Goal: Task Accomplishment & Management: Complete application form

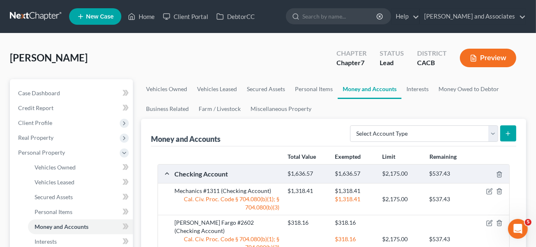
click at [37, 15] on link at bounding box center [36, 16] width 53 height 15
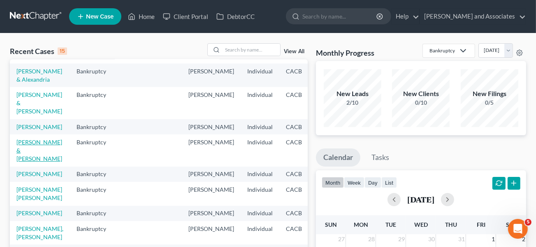
click at [28, 162] on link "[PERSON_NAME] & [PERSON_NAME]" at bounding box center [39, 149] width 46 height 23
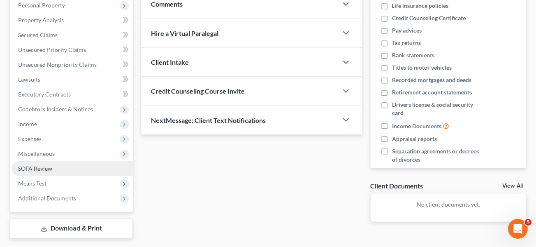
scroll to position [165, 0]
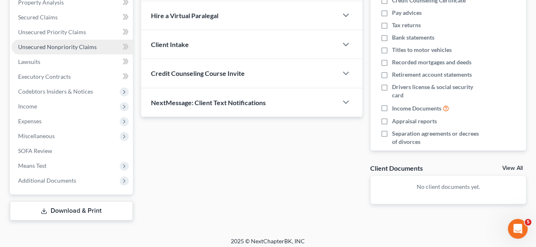
click at [79, 45] on span "Unsecured Nonpriority Claims" at bounding box center [57, 46] width 79 height 7
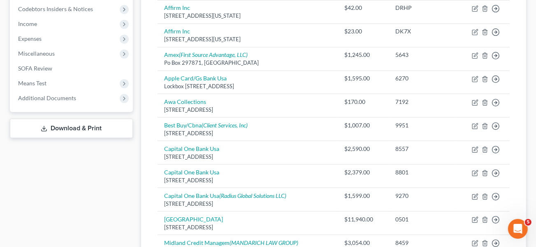
scroll to position [82, 0]
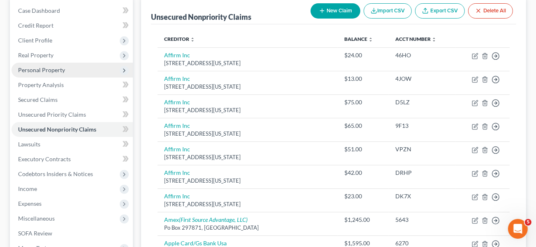
click at [74, 69] on span "Personal Property" at bounding box center [72, 70] width 121 height 15
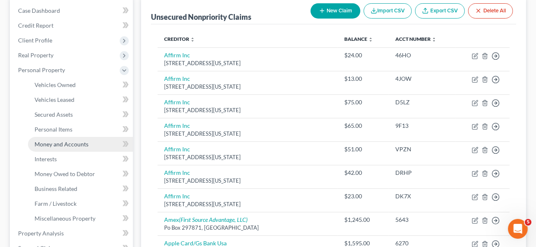
click at [82, 147] on link "Money and Accounts" at bounding box center [80, 144] width 105 height 15
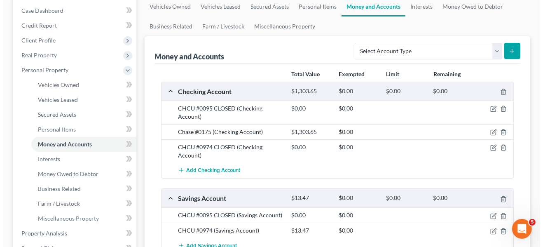
scroll to position [165, 0]
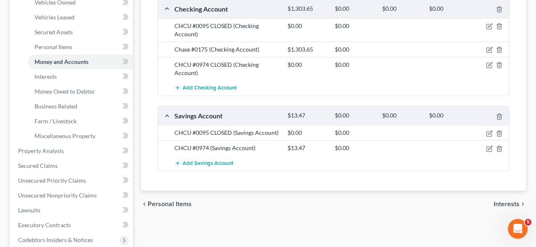
click at [489, 45] on div at bounding box center [492, 49] width 38 height 8
click at [491, 47] on icon "button" at bounding box center [490, 50] width 7 height 7
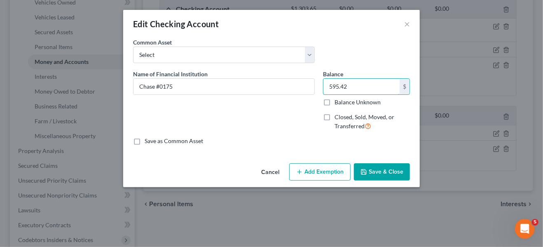
type input "595.42"
click at [324, 172] on button "Add Exemption" at bounding box center [319, 171] width 61 height 17
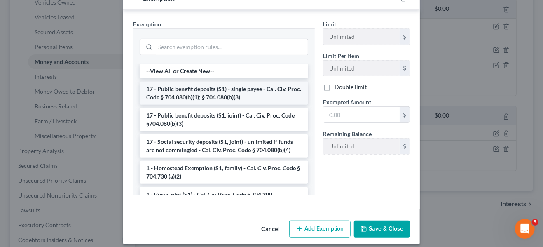
click at [247, 89] on li "17 - Public benefit deposits (S1) - single payee - Cal. Civ. Proc. Code § 704.0…" at bounding box center [224, 93] width 168 height 23
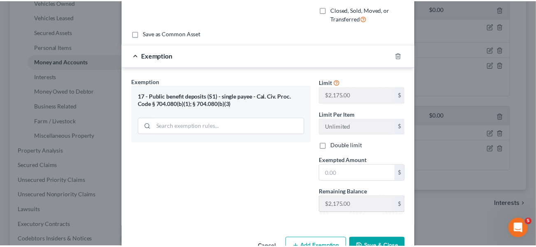
scroll to position [131, 0]
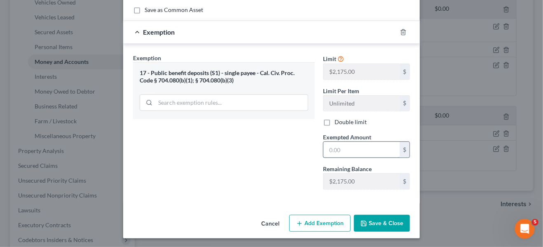
click at [375, 147] on input "text" at bounding box center [361, 150] width 76 height 16
type input "595.42"
click at [384, 217] on button "Save & Close" at bounding box center [382, 223] width 56 height 17
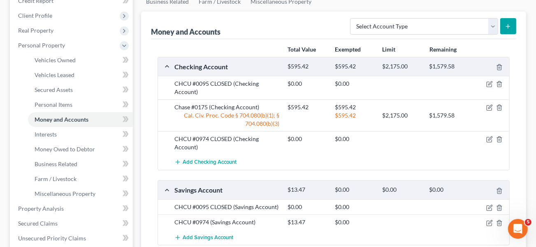
scroll to position [82, 0]
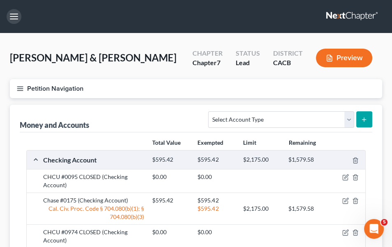
click at [15, 16] on button "button" at bounding box center [14, 16] width 15 height 15
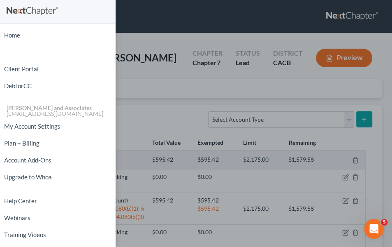
click at [182, 54] on div "Home New Case Client Portal DebtorCC Michael B. Clayton and Associates daisy@we…" at bounding box center [196, 123] width 392 height 247
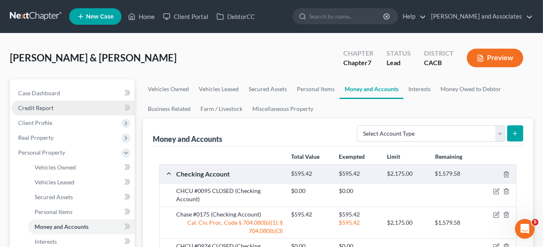
click at [82, 108] on link "Credit Report" at bounding box center [73, 107] width 123 height 15
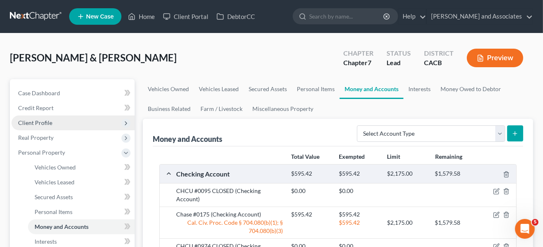
click at [81, 126] on span "Client Profile" at bounding box center [73, 122] width 123 height 15
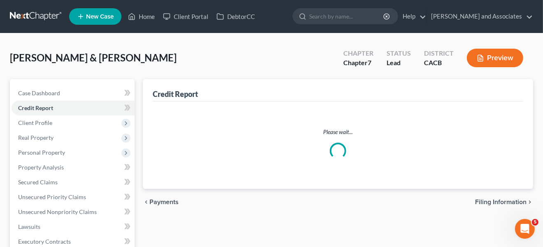
click at [83, 138] on link "Filing Information" at bounding box center [81, 137] width 107 height 15
select select "1"
select select "0"
select select "4"
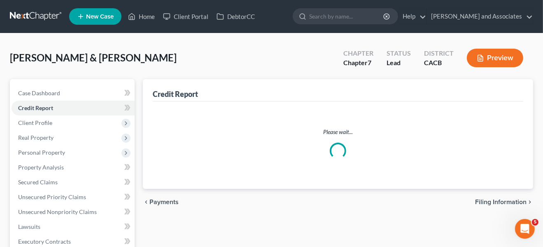
select select "1"
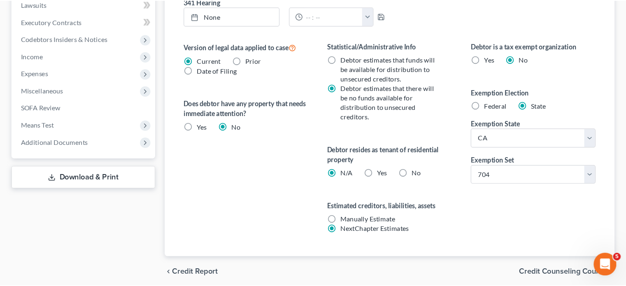
scroll to position [281, 0]
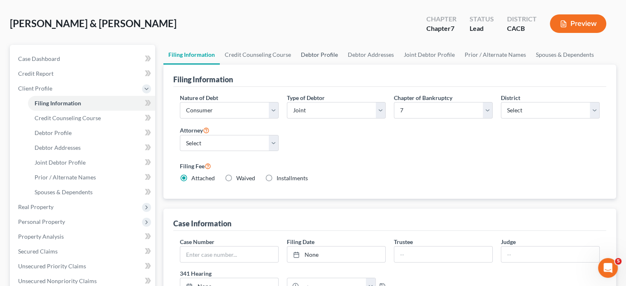
click at [315, 58] on link "Debtor Profile" at bounding box center [319, 55] width 47 height 20
select select "1"
select select "2"
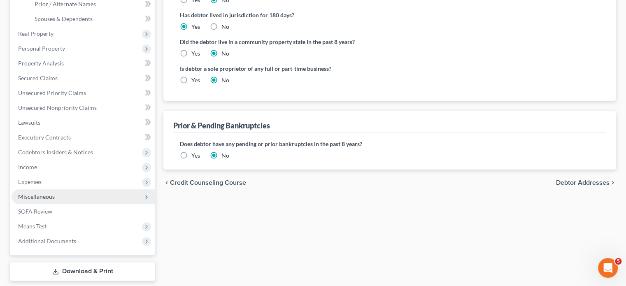
scroll to position [233, 0]
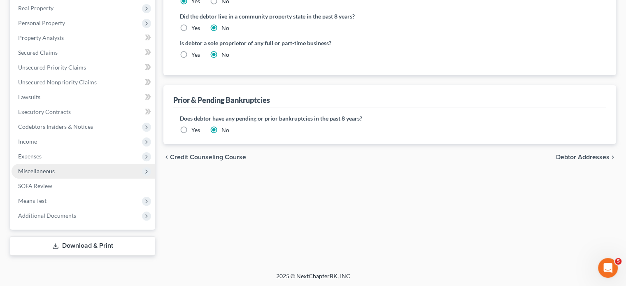
click at [117, 172] on span "Miscellaneous" at bounding box center [84, 171] width 144 height 15
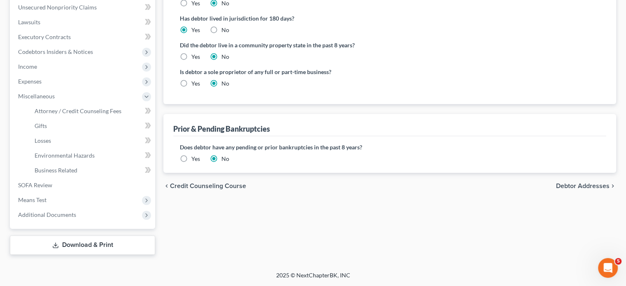
scroll to position [203, 0]
click at [71, 169] on span "Business Related" at bounding box center [56, 171] width 43 height 7
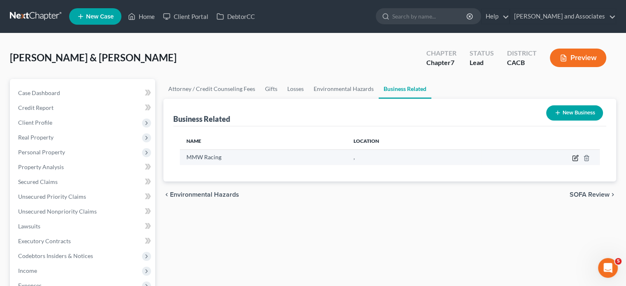
click at [542, 156] on icon "button" at bounding box center [575, 158] width 7 height 7
select select "sole_proprietor"
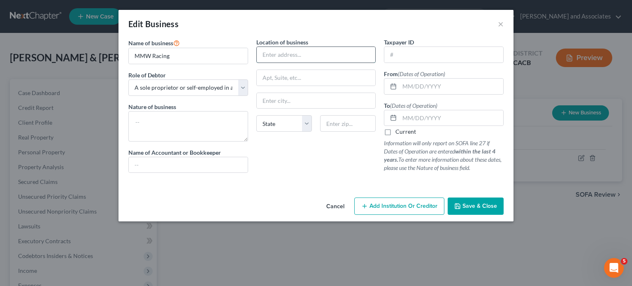
click at [311, 56] on input "text" at bounding box center [316, 55] width 119 height 16
type input "405 North N St"
click at [333, 124] on input "text" at bounding box center [348, 123] width 56 height 16
type input "93436"
click at [351, 151] on div "Location of business 405 North N St State AL AK AR AZ CA CO CT DE DC FL GA GU H…" at bounding box center [316, 109] width 128 height 142
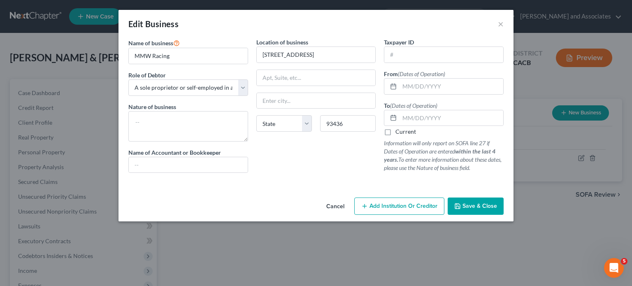
type input "Lompoc"
select select "4"
click at [214, 163] on input "text" at bounding box center [188, 165] width 119 height 16
type input "Robin Wright"
click at [155, 132] on textarea at bounding box center [188, 126] width 120 height 30
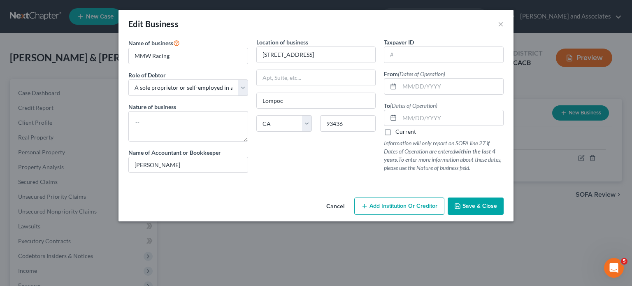
click at [482, 203] on span "Save & Close" at bounding box center [480, 206] width 35 height 7
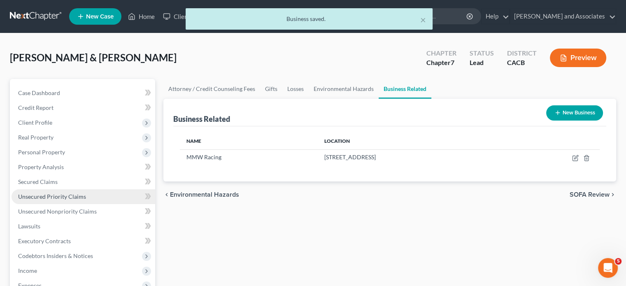
scroll to position [82, 0]
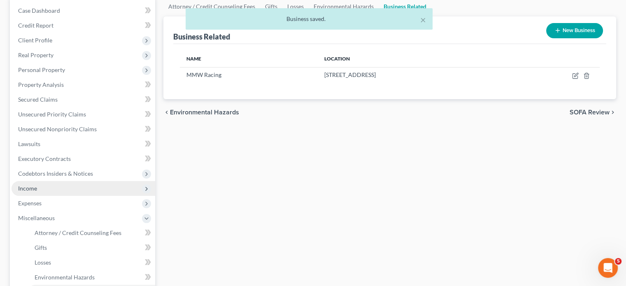
click at [49, 185] on span "Income" at bounding box center [84, 188] width 144 height 15
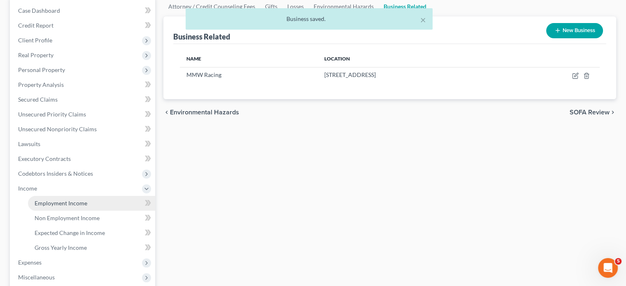
click at [82, 200] on span "Employment Income" at bounding box center [61, 203] width 53 height 7
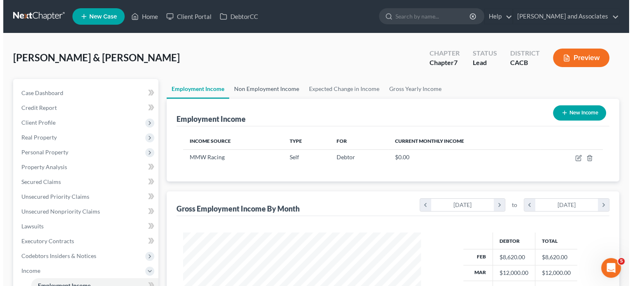
scroll to position [147, 254]
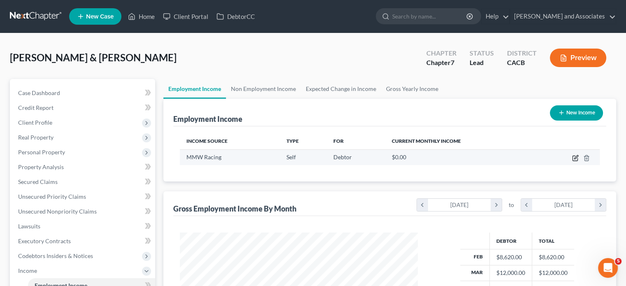
click at [542, 158] on icon "button" at bounding box center [575, 158] width 7 height 7
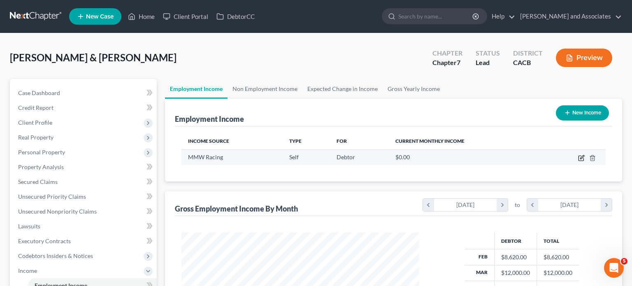
select select "1"
select select "4"
select select "0"
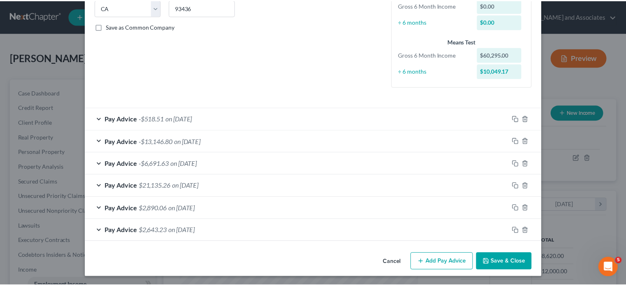
scroll to position [6, 0]
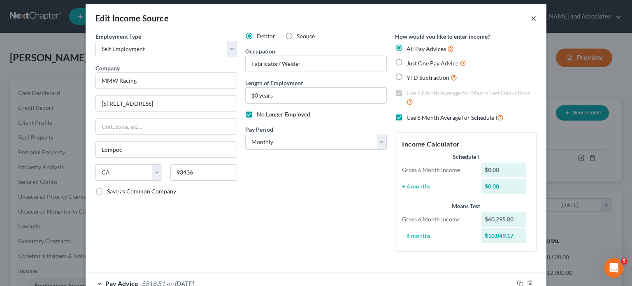
click at [531, 18] on button "×" at bounding box center [534, 18] width 6 height 10
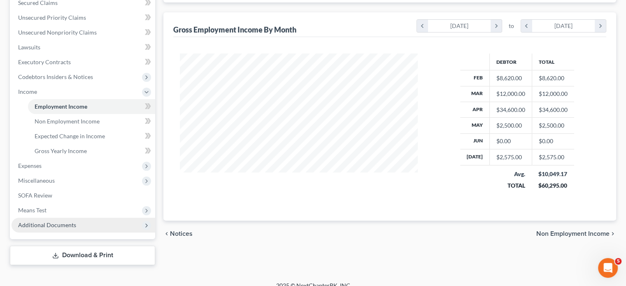
scroll to position [189, 0]
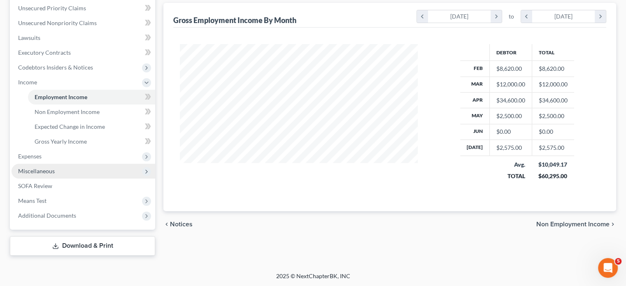
click at [83, 168] on span "Miscellaneous" at bounding box center [84, 171] width 144 height 15
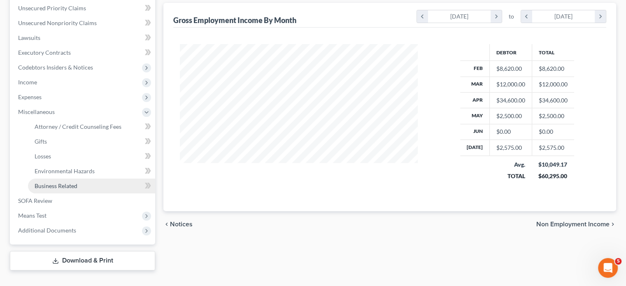
click at [91, 182] on link "Business Related" at bounding box center [91, 186] width 127 height 15
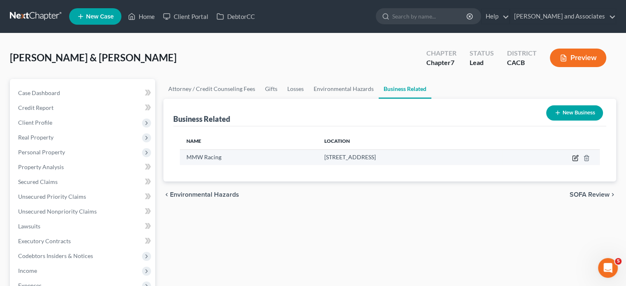
click at [542, 157] on icon "button" at bounding box center [575, 158] width 5 height 5
select select "sole_proprietor"
select select "4"
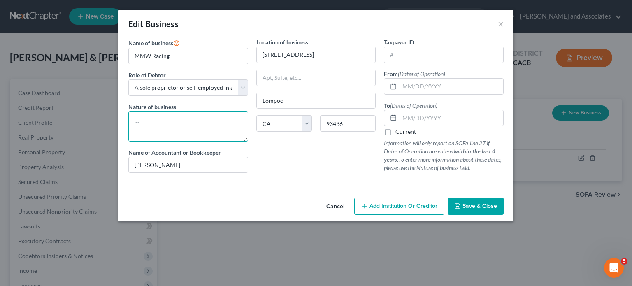
click at [161, 115] on textarea at bounding box center [188, 126] width 120 height 30
type textarea "Fabrication/ Welding"
click at [295, 182] on div at bounding box center [316, 183] width 384 height 7
click at [423, 117] on input "text" at bounding box center [452, 118] width 104 height 16
click at [476, 206] on span "Save & Close" at bounding box center [480, 206] width 35 height 7
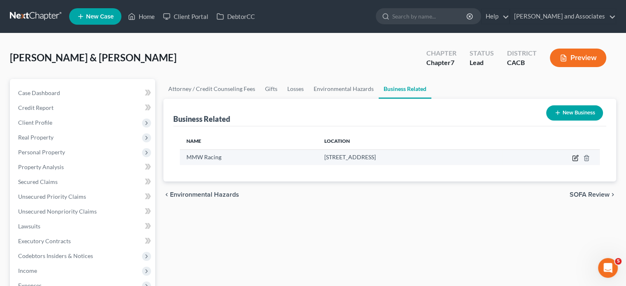
click at [542, 155] on icon "button" at bounding box center [575, 158] width 7 height 7
select select "sole_proprietor"
select select "4"
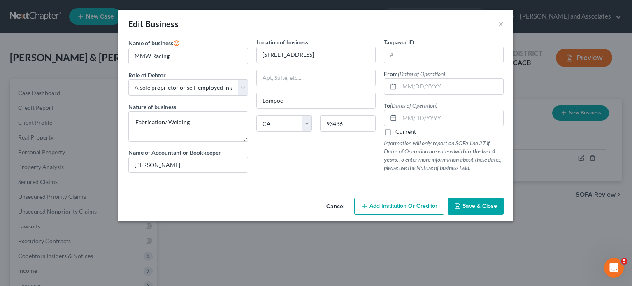
drag, startPoint x: 474, startPoint y: 205, endPoint x: 466, endPoint y: 207, distance: 8.3
click at [474, 206] on span "Save & Close" at bounding box center [480, 206] width 35 height 7
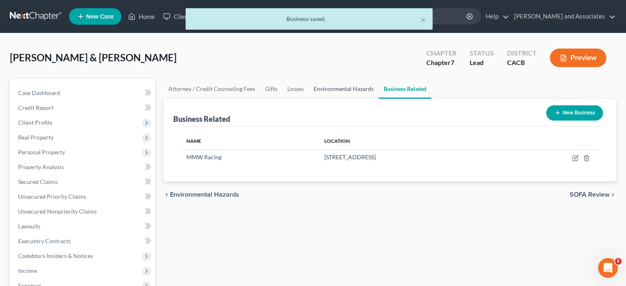
click at [320, 86] on link "Environmental Hazards" at bounding box center [344, 89] width 70 height 20
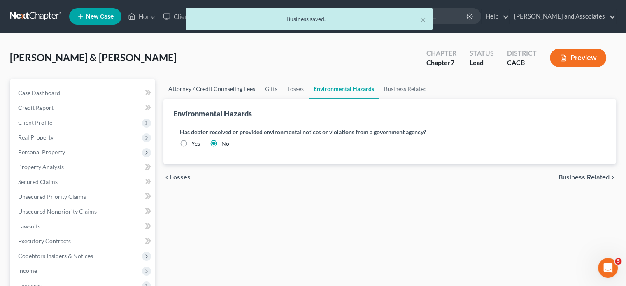
click at [187, 90] on link "Attorney / Credit Counseling Fees" at bounding box center [211, 89] width 97 height 20
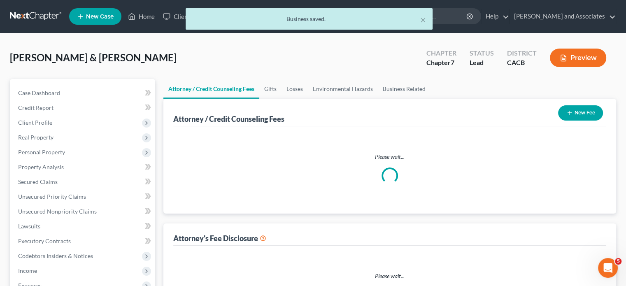
select select "0"
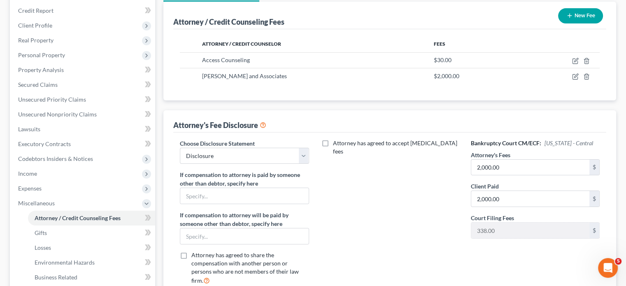
scroll to position [165, 0]
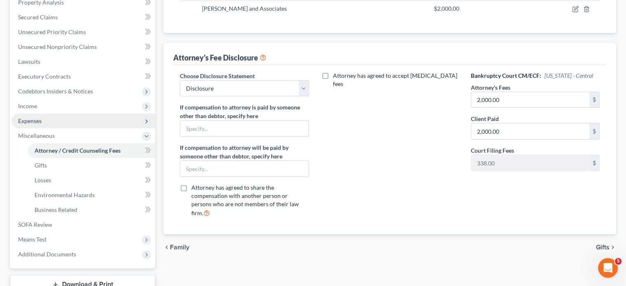
click at [81, 125] on span "Expenses" at bounding box center [84, 121] width 144 height 15
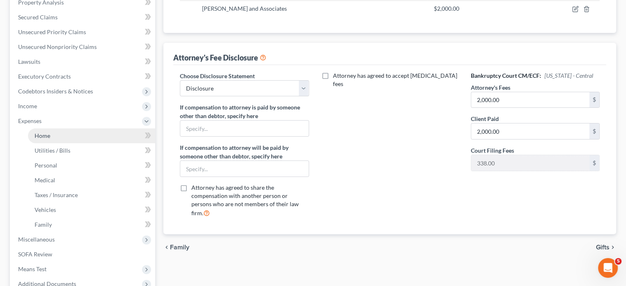
click at [79, 131] on link "Home" at bounding box center [91, 135] width 127 height 15
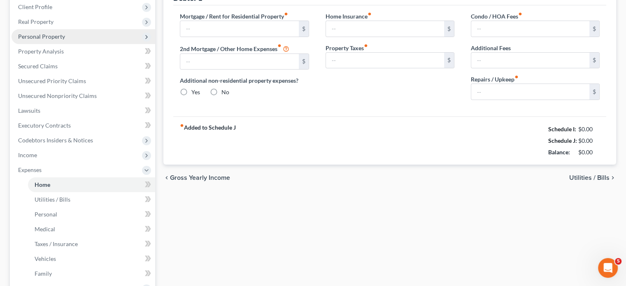
type input "1,970.00"
type input "0.00"
radio input "true"
type input "0.00"
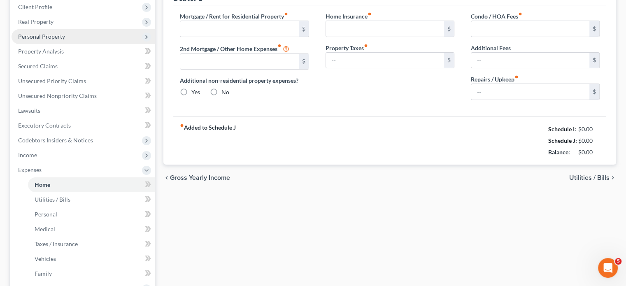
type input "0.00"
type input "150.00"
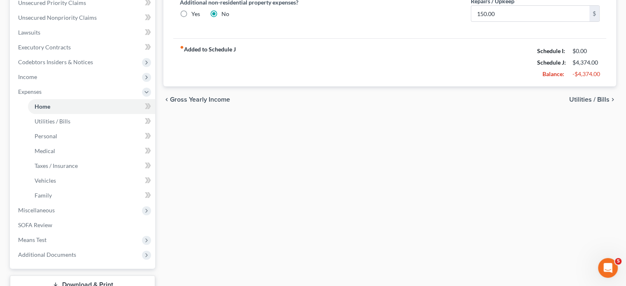
scroll to position [233, 0]
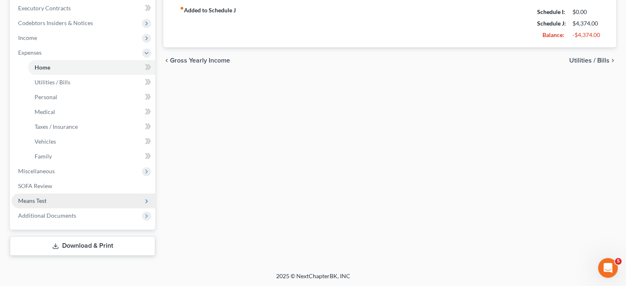
click at [92, 194] on span "Means Test" at bounding box center [84, 201] width 144 height 15
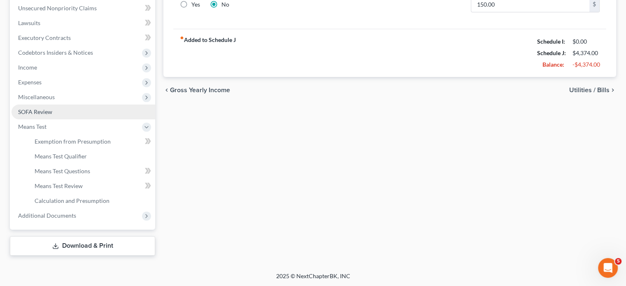
click at [84, 111] on link "SOFA Review" at bounding box center [84, 112] width 144 height 15
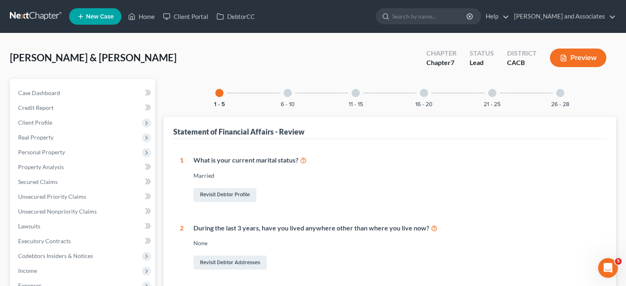
click at [542, 94] on div "26 - 28" at bounding box center [560, 93] width 28 height 28
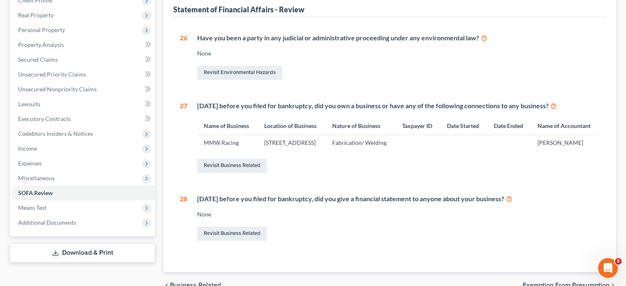
scroll to position [99, 0]
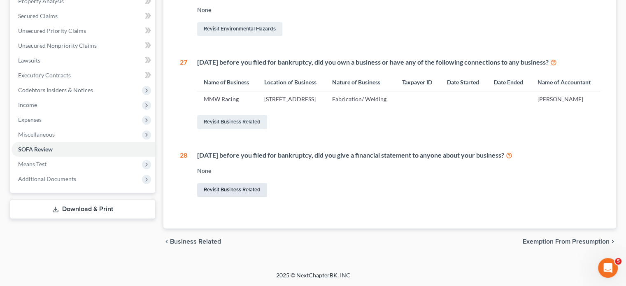
click at [233, 189] on link "Revisit Business Related" at bounding box center [232, 190] width 70 height 14
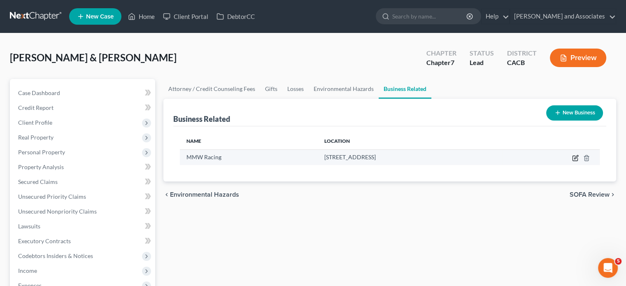
click at [542, 156] on icon "button" at bounding box center [575, 158] width 7 height 7
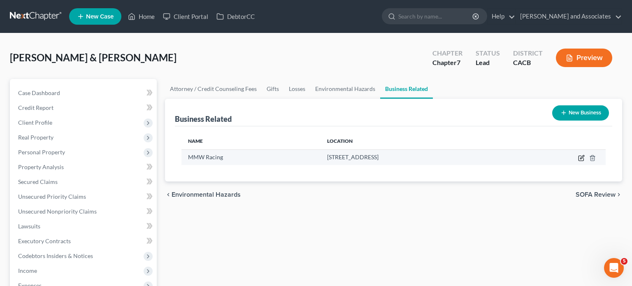
select select "sole_proprietor"
select select "4"
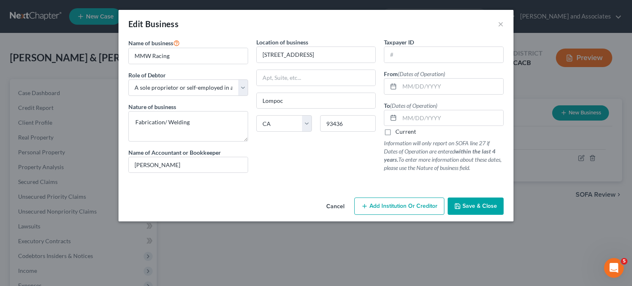
click at [486, 209] on span "Save & Close" at bounding box center [480, 206] width 35 height 7
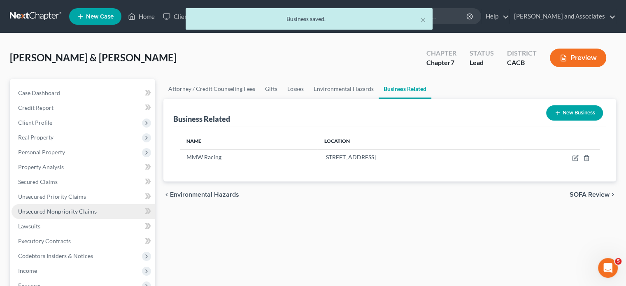
scroll to position [203, 0]
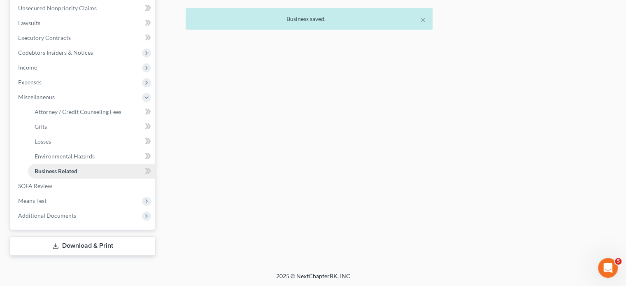
click at [96, 176] on link "Business Related" at bounding box center [91, 171] width 127 height 15
click at [97, 189] on link "SOFA Review" at bounding box center [84, 186] width 144 height 15
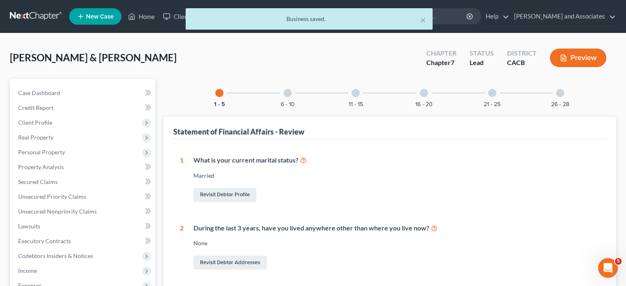
click at [542, 91] on div "26 - 28" at bounding box center [560, 93] width 28 height 28
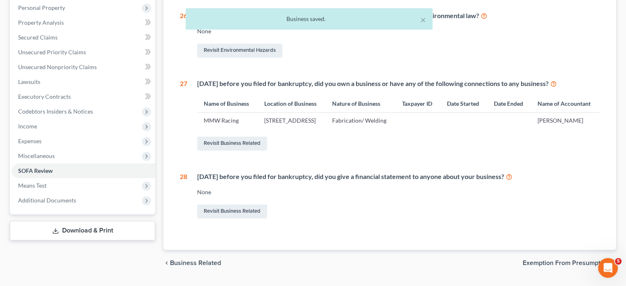
scroll to position [182, 0]
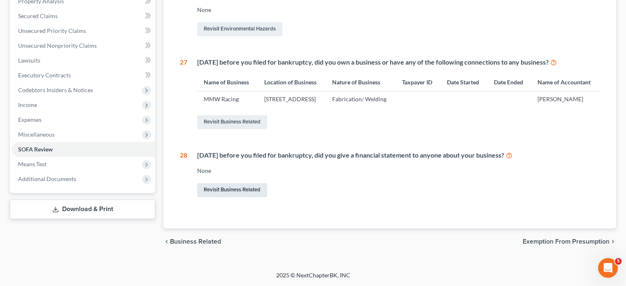
click at [219, 193] on link "Revisit Business Related" at bounding box center [232, 190] width 70 height 14
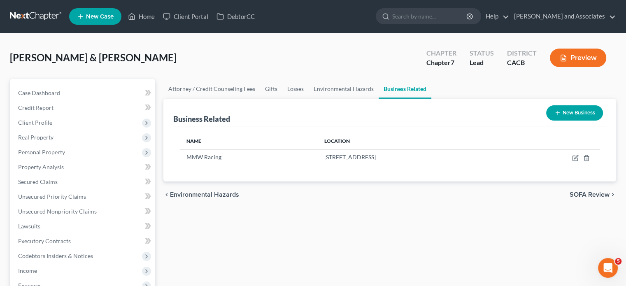
click at [542, 118] on button "New Business" at bounding box center [574, 112] width 57 height 15
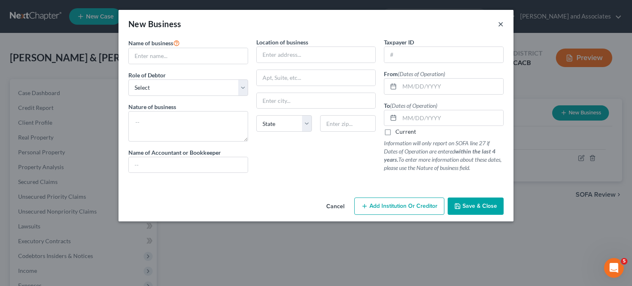
click at [500, 21] on button "×" at bounding box center [501, 24] width 6 height 10
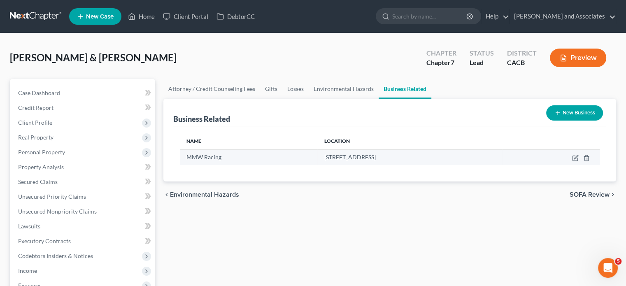
click at [200, 156] on span "MMW Racing" at bounding box center [204, 157] width 35 height 7
click at [542, 155] on icon "button" at bounding box center [575, 158] width 7 height 7
select select "sole_proprietor"
select select "4"
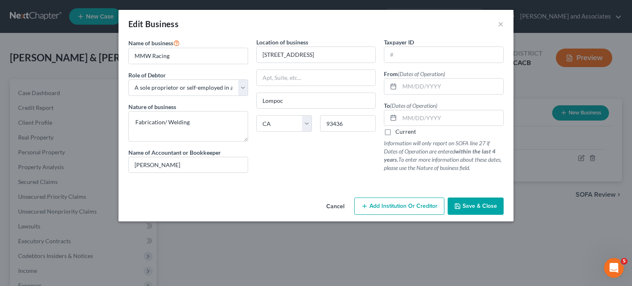
click at [346, 204] on button "Cancel" at bounding box center [335, 206] width 31 height 16
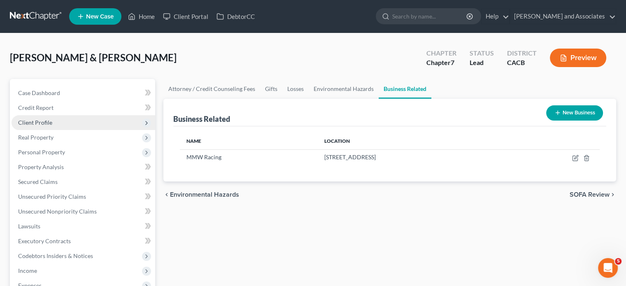
click at [54, 120] on span "Client Profile" at bounding box center [84, 122] width 144 height 15
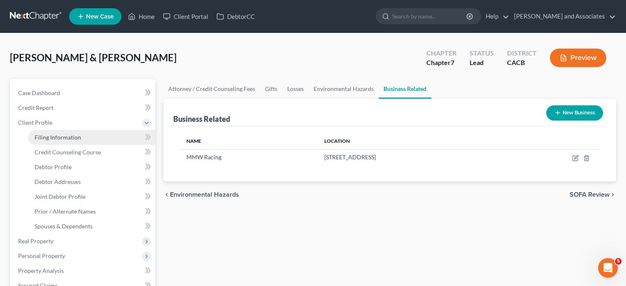
click at [86, 136] on link "Filing Information" at bounding box center [91, 137] width 127 height 15
select select "1"
select select "0"
select select "7"
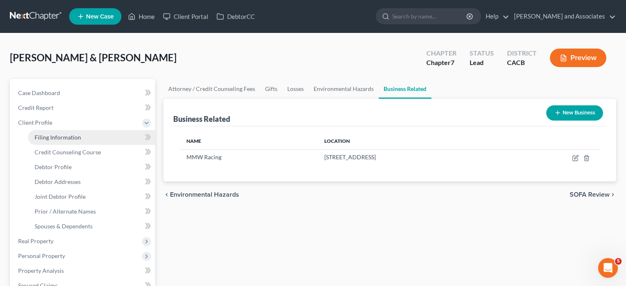
select select "0"
select select "4"
select select "1"
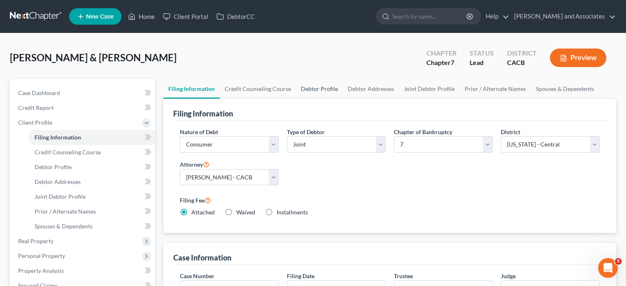
click at [315, 87] on link "Debtor Profile" at bounding box center [319, 89] width 47 height 20
select select "1"
select select "2"
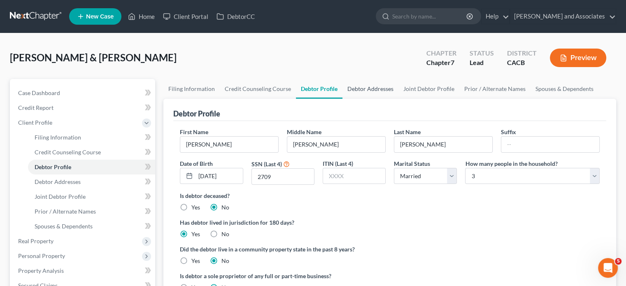
drag, startPoint x: 352, startPoint y: 82, endPoint x: 358, endPoint y: 80, distance: 7.0
click at [352, 82] on link "Debtor Addresses" at bounding box center [371, 89] width 56 height 20
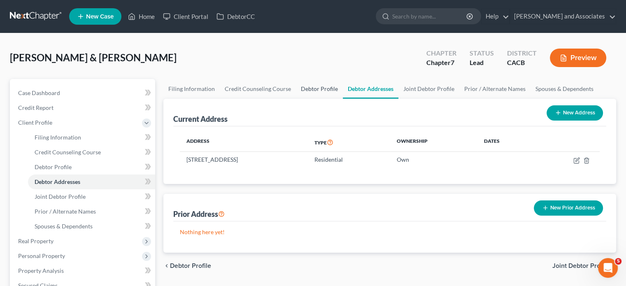
click at [320, 92] on link "Debtor Profile" at bounding box center [319, 89] width 47 height 20
select select "1"
select select "2"
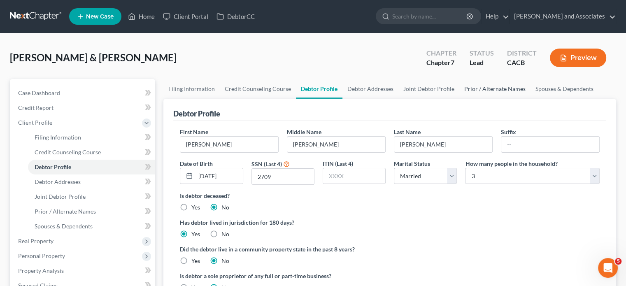
click at [494, 86] on link "Prior / Alternate Names" at bounding box center [494, 89] width 71 height 20
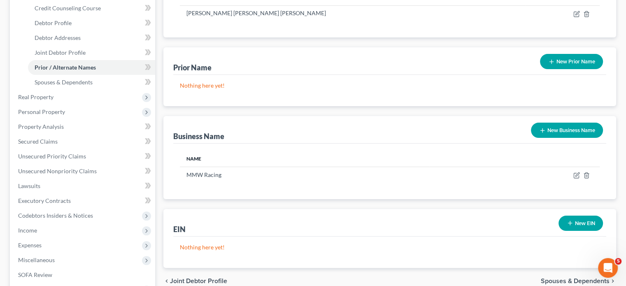
scroll to position [233, 0]
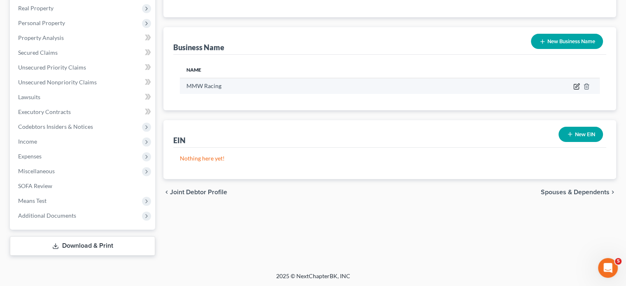
click at [542, 86] on icon "button" at bounding box center [576, 86] width 5 height 5
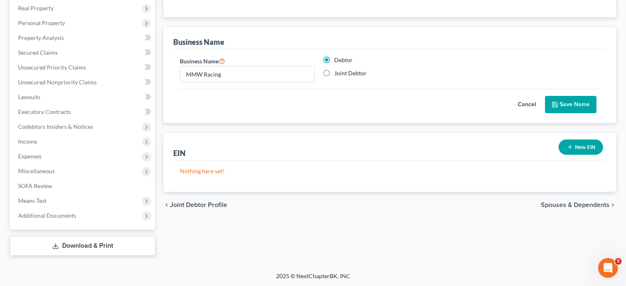
click at [542, 144] on button "New EIN" at bounding box center [581, 147] width 44 height 15
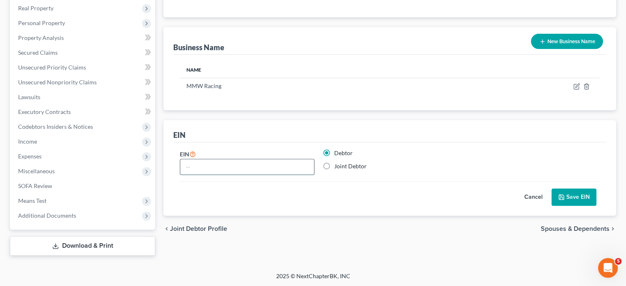
click at [265, 161] on input "text" at bounding box center [247, 167] width 134 height 16
type input "882758073"
click at [542, 196] on button "Save EIN" at bounding box center [574, 197] width 45 height 17
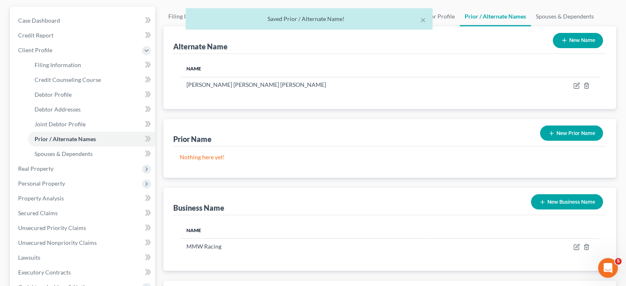
scroll to position [0, 0]
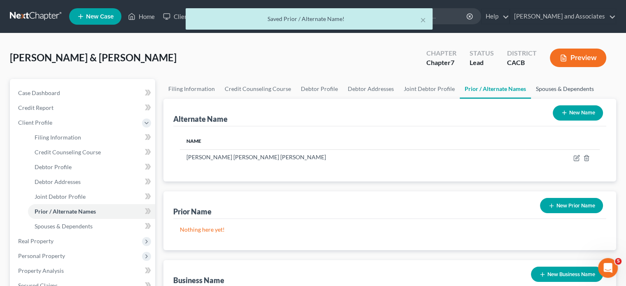
click at [542, 90] on link "Spouses & Dependents" at bounding box center [565, 89] width 68 height 20
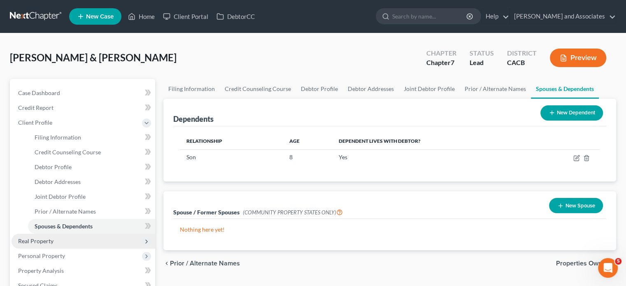
click at [58, 241] on span "Real Property" at bounding box center [84, 241] width 144 height 15
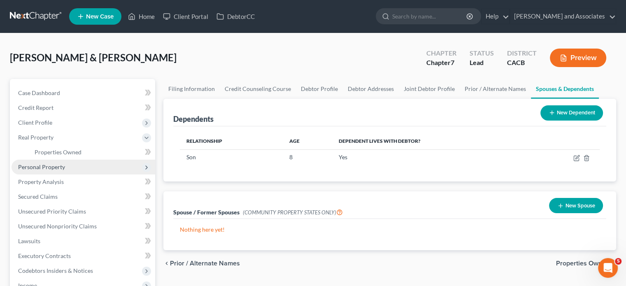
click at [36, 168] on span "Personal Property" at bounding box center [41, 166] width 47 height 7
click at [81, 163] on link "Vehicles Owned" at bounding box center [91, 167] width 127 height 15
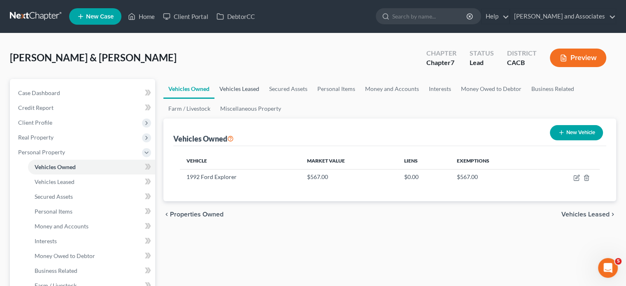
click at [245, 90] on link "Vehicles Leased" at bounding box center [240, 89] width 50 height 20
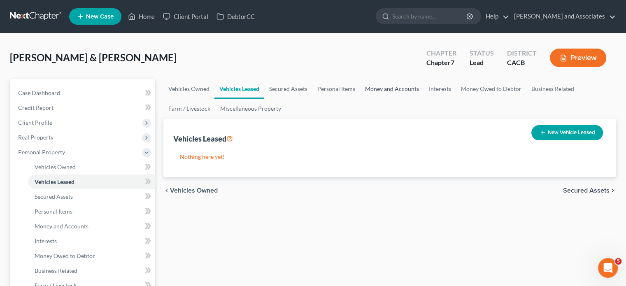
click at [399, 85] on link "Money and Accounts" at bounding box center [392, 89] width 64 height 20
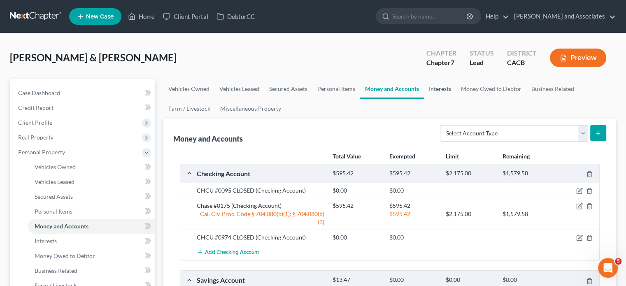
click at [433, 92] on link "Interests" at bounding box center [440, 89] width 32 height 20
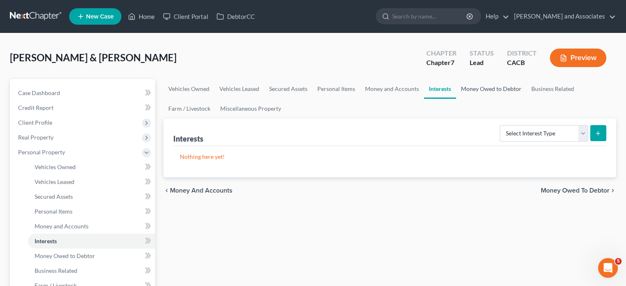
click at [493, 88] on link "Money Owed to Debtor" at bounding box center [491, 89] width 70 height 20
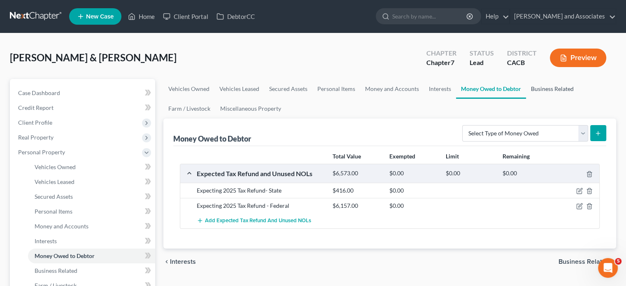
click at [542, 89] on link "Business Related" at bounding box center [552, 89] width 53 height 20
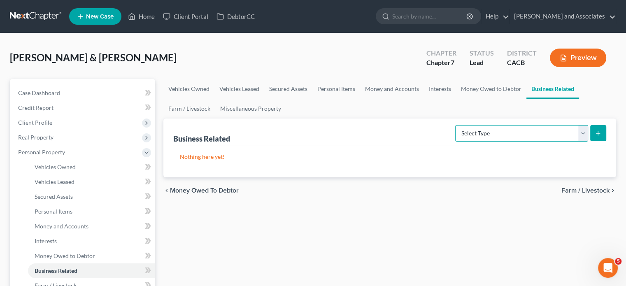
click at [513, 130] on select "Select Type Customer Lists Franchises Inventory Licenses Machinery Office Equip…" at bounding box center [521, 133] width 133 height 16
click at [291, 199] on div "chevron_left Money Owed to Debtor Farm / Livestock chevron_right" at bounding box center [389, 190] width 453 height 26
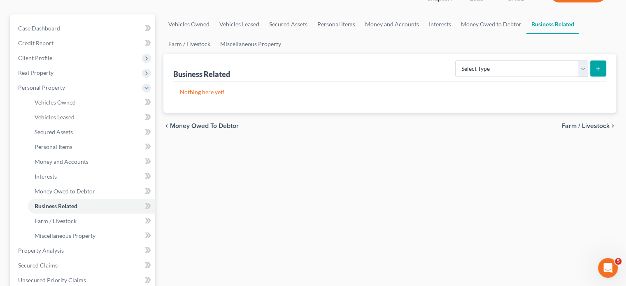
scroll to position [30, 0]
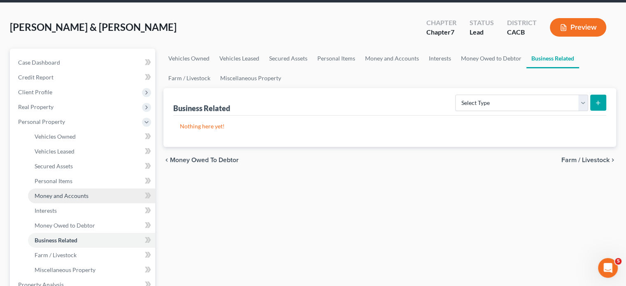
click at [96, 192] on link "Money and Accounts" at bounding box center [91, 196] width 127 height 15
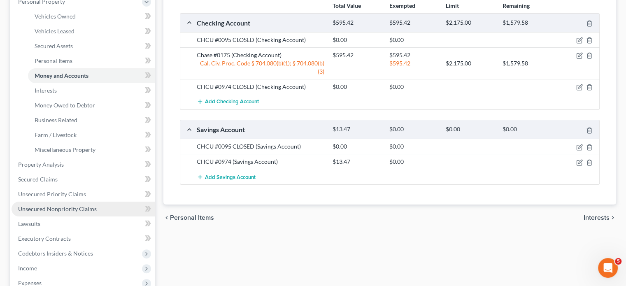
scroll to position [247, 0]
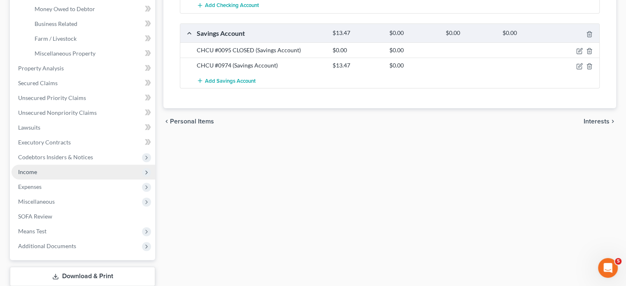
click at [62, 169] on span "Income" at bounding box center [84, 172] width 144 height 15
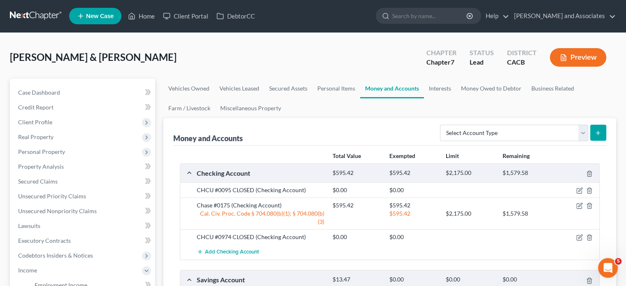
scroll to position [0, 0]
click at [313, 87] on link "Personal Items" at bounding box center [337, 89] width 48 height 20
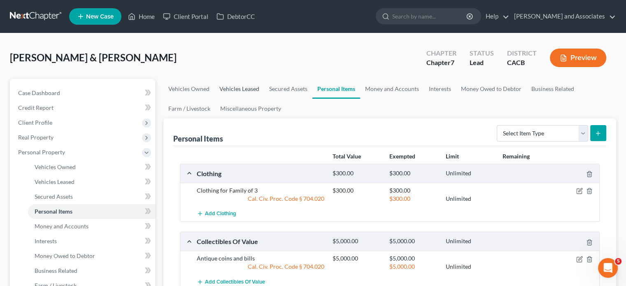
click at [246, 91] on link "Vehicles Leased" at bounding box center [240, 89] width 50 height 20
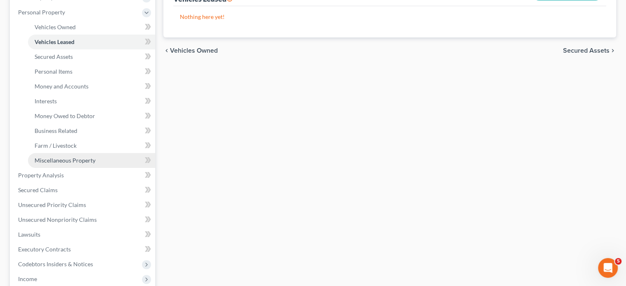
scroll to position [165, 0]
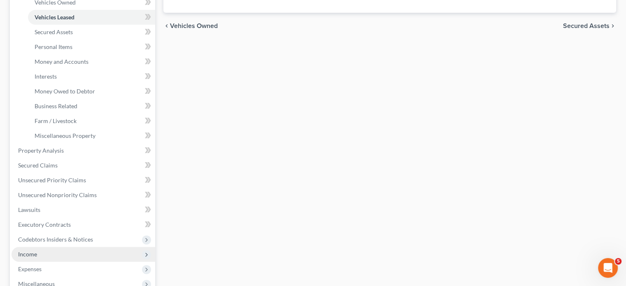
click at [69, 246] on span "Income" at bounding box center [84, 254] width 144 height 15
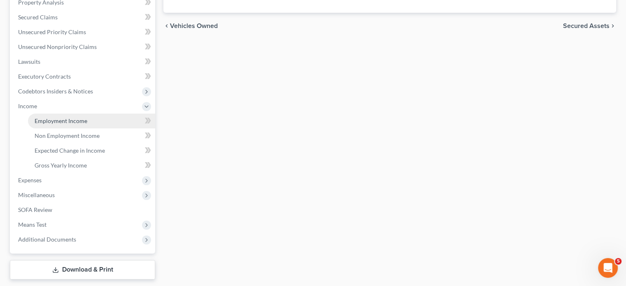
click at [47, 119] on span "Employment Income" at bounding box center [61, 120] width 53 height 7
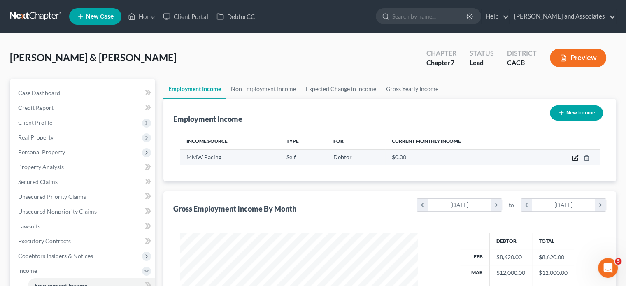
click at [542, 158] on icon "button" at bounding box center [575, 158] width 7 height 7
select select "1"
select select "4"
select select "0"
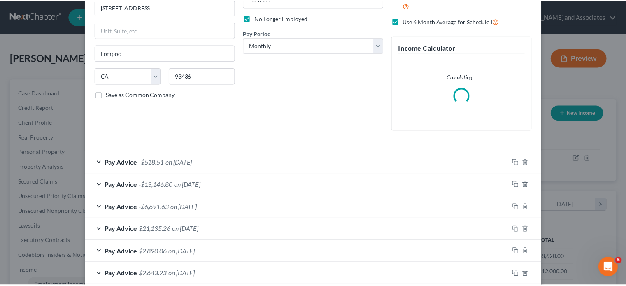
scroll to position [146, 0]
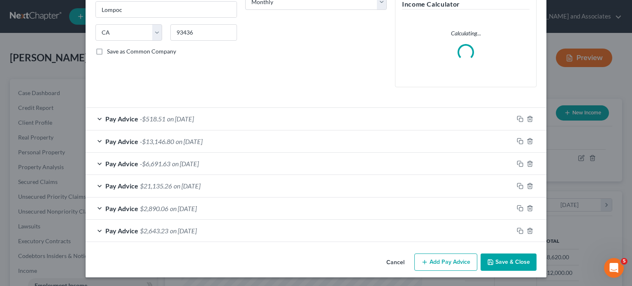
click at [518, 246] on button "Save & Close" at bounding box center [509, 262] width 56 height 17
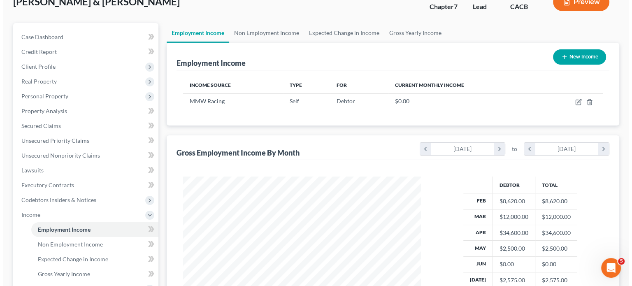
scroll to position [0, 0]
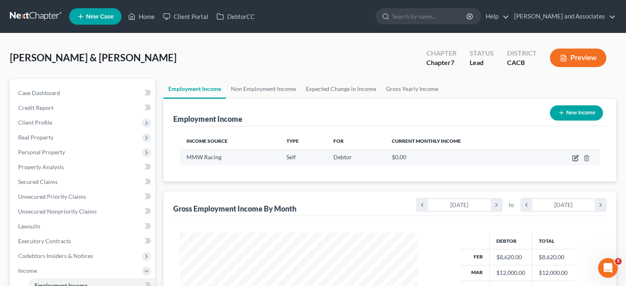
click at [542, 156] on icon "button" at bounding box center [576, 157] width 4 height 4
select select "1"
select select "4"
select select "0"
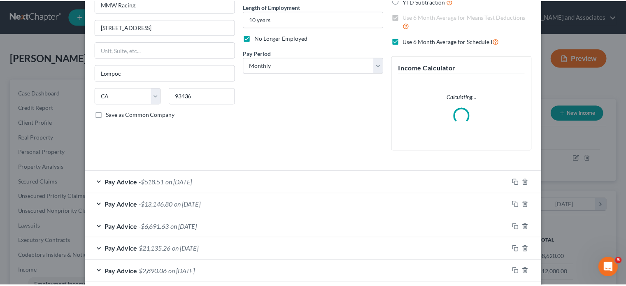
scroll to position [146, 0]
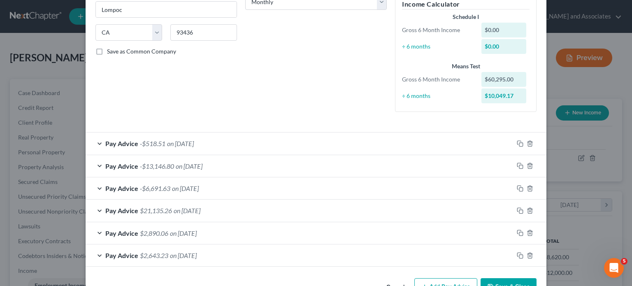
click at [511, 246] on button "Save & Close" at bounding box center [509, 286] width 56 height 17
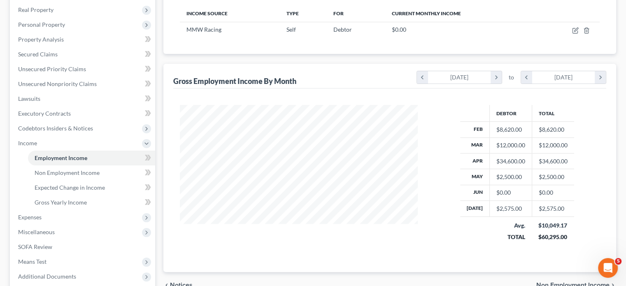
scroll to position [189, 0]
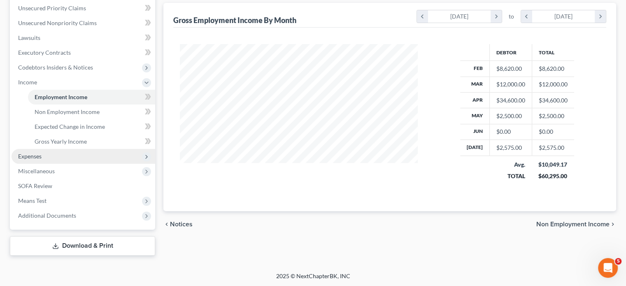
click at [42, 159] on span "Expenses" at bounding box center [84, 156] width 144 height 15
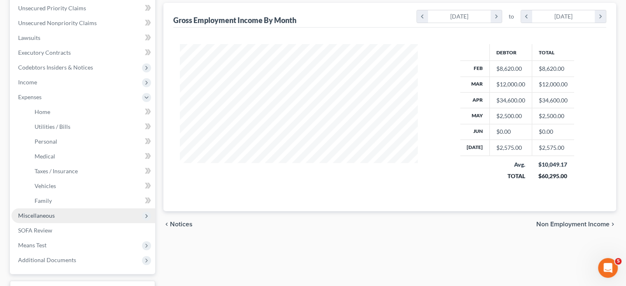
click at [53, 212] on span "Miscellaneous" at bounding box center [36, 215] width 37 height 7
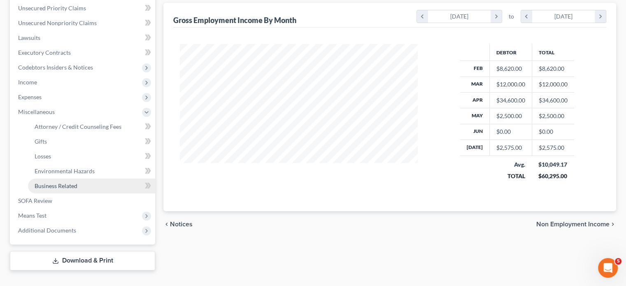
click at [91, 185] on link "Business Related" at bounding box center [91, 186] width 127 height 15
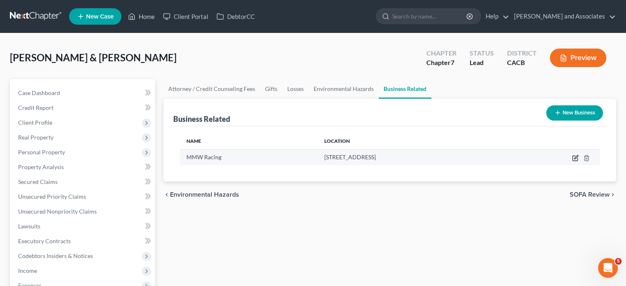
click at [542, 158] on icon "button" at bounding box center [575, 158] width 7 height 7
select select "sole_proprietor"
select select "4"
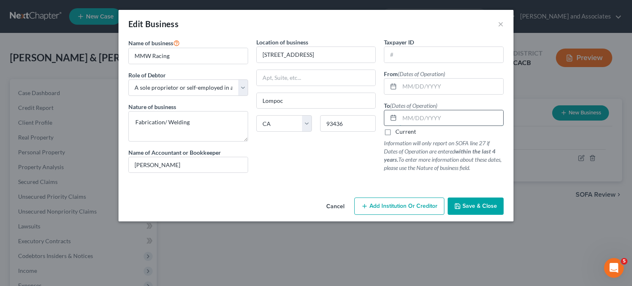
click at [429, 114] on input "text" at bounding box center [452, 118] width 104 height 16
click at [436, 118] on input "07/" at bounding box center [452, 118] width 104 height 16
type input "07/31/2025"
click at [440, 56] on input "text" at bounding box center [444, 55] width 119 height 16
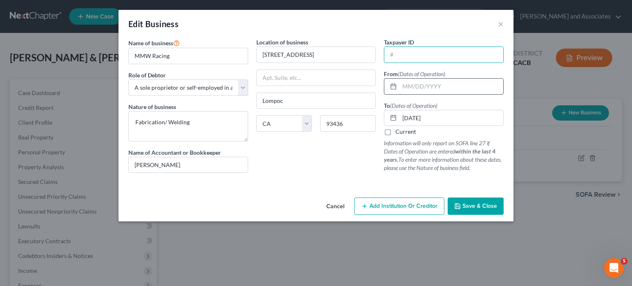
click at [441, 87] on input "text" at bounding box center [452, 87] width 104 height 16
click at [436, 93] on input "text" at bounding box center [452, 87] width 104 height 16
type input "01/01/2015"
click at [446, 55] on input "text" at bounding box center [444, 55] width 119 height 16
click at [477, 208] on span "Save & Close" at bounding box center [480, 206] width 35 height 7
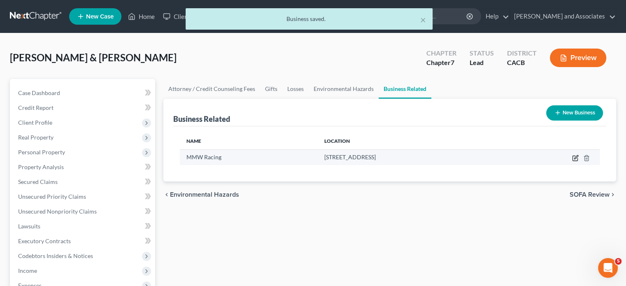
click at [542, 155] on icon "button" at bounding box center [575, 158] width 7 height 7
select select "sole_proprietor"
select select "4"
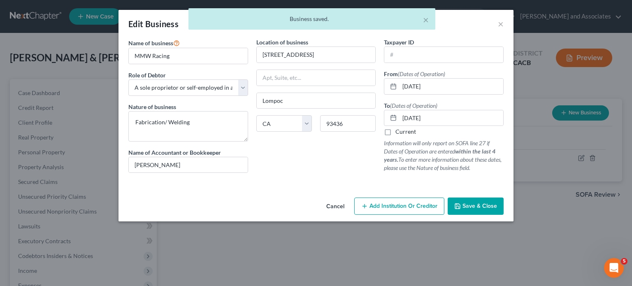
click at [501, 205] on button "Save & Close" at bounding box center [476, 206] width 56 height 17
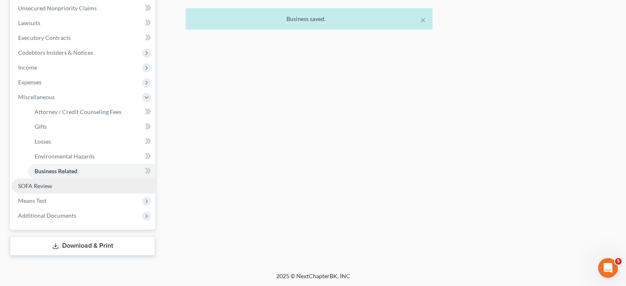
click at [79, 187] on link "SOFA Review" at bounding box center [84, 186] width 144 height 15
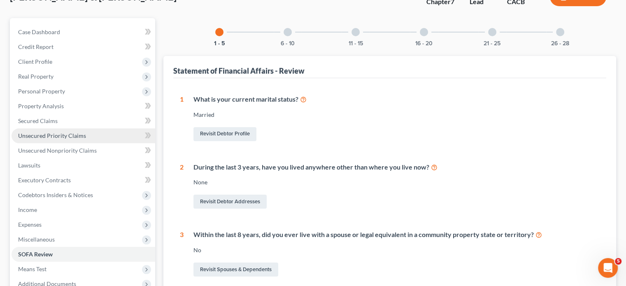
scroll to position [82, 0]
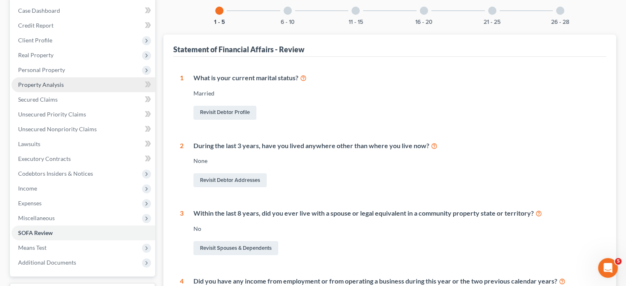
click at [81, 78] on link "Property Analysis" at bounding box center [84, 84] width 144 height 15
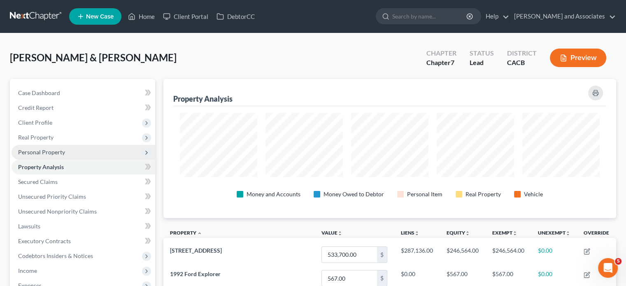
scroll to position [139, 452]
click at [69, 153] on span "Personal Property" at bounding box center [84, 152] width 144 height 15
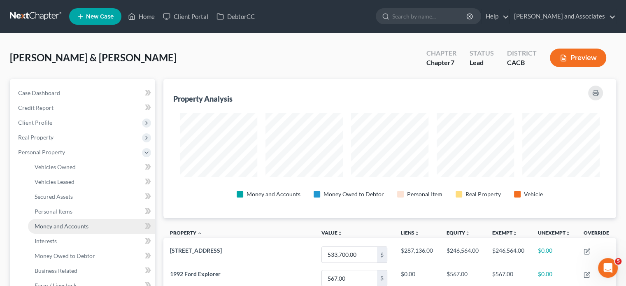
click at [84, 230] on link "Money and Accounts" at bounding box center [91, 226] width 127 height 15
